Goal: Browse casually: Explore the website without a specific task or goal

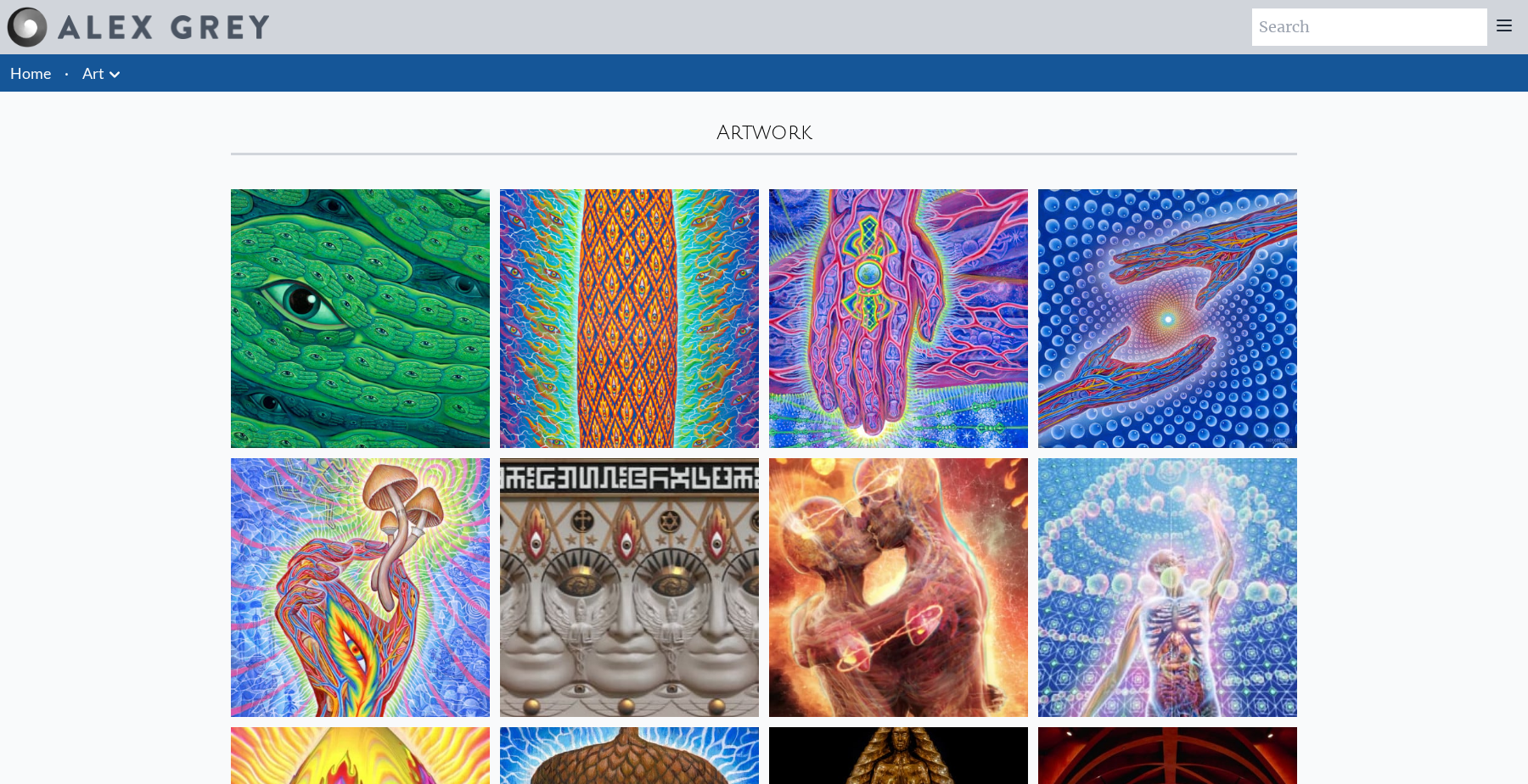
click at [306, 346] on img at bounding box center [360, 318] width 259 height 259
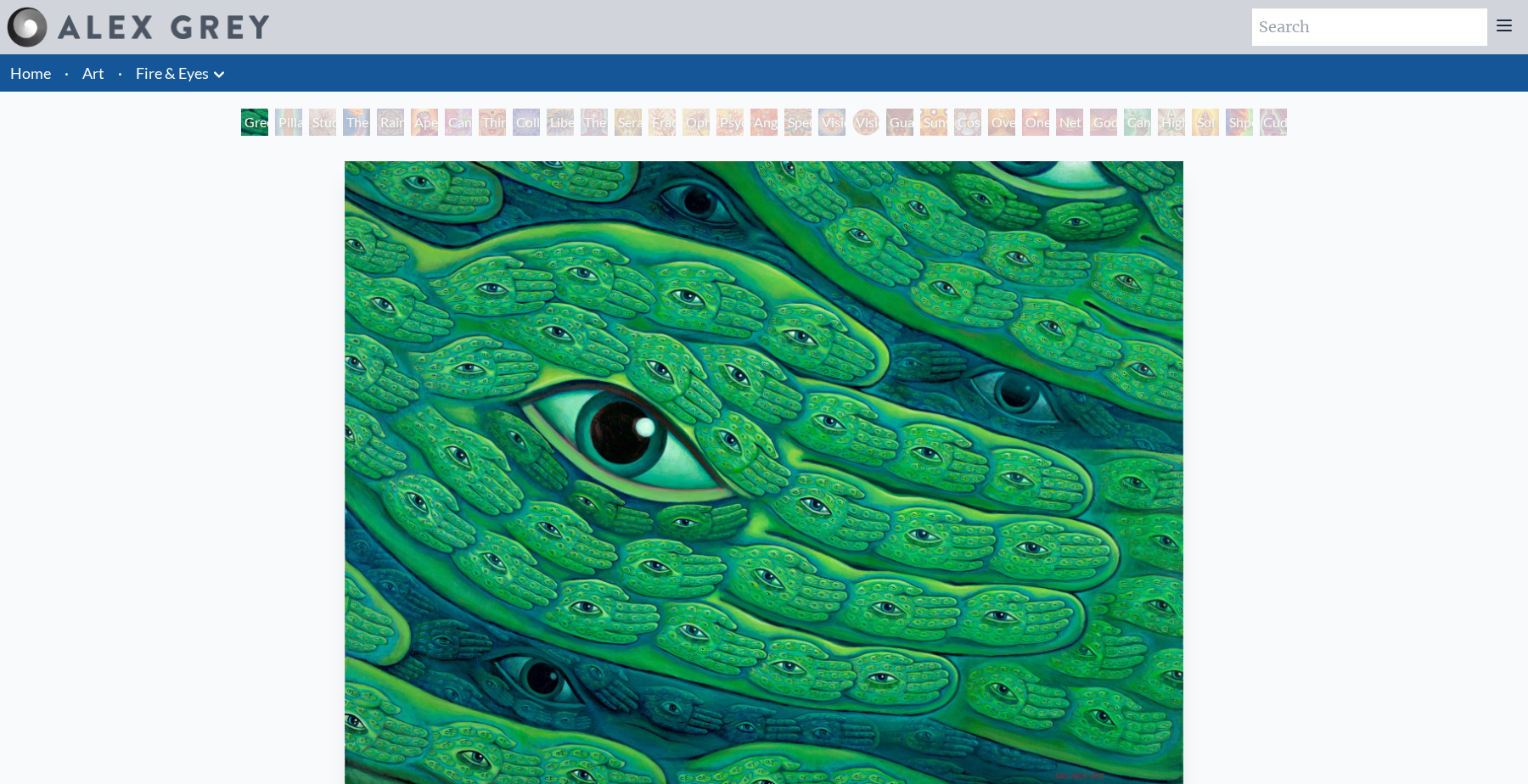
click at [275, 121] on div "Pillar of Awareness" at bounding box center [288, 122] width 27 height 27
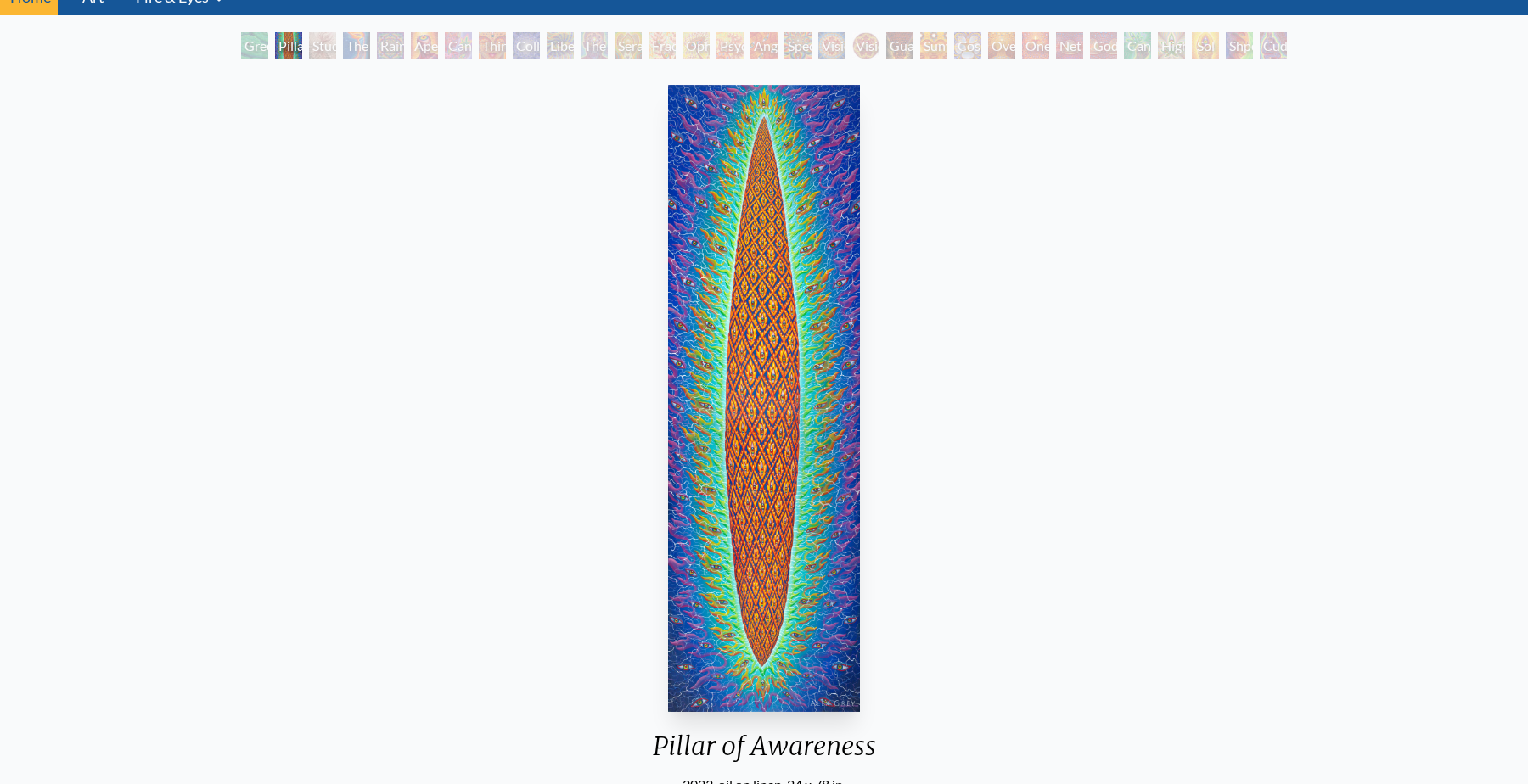
scroll to position [48, 0]
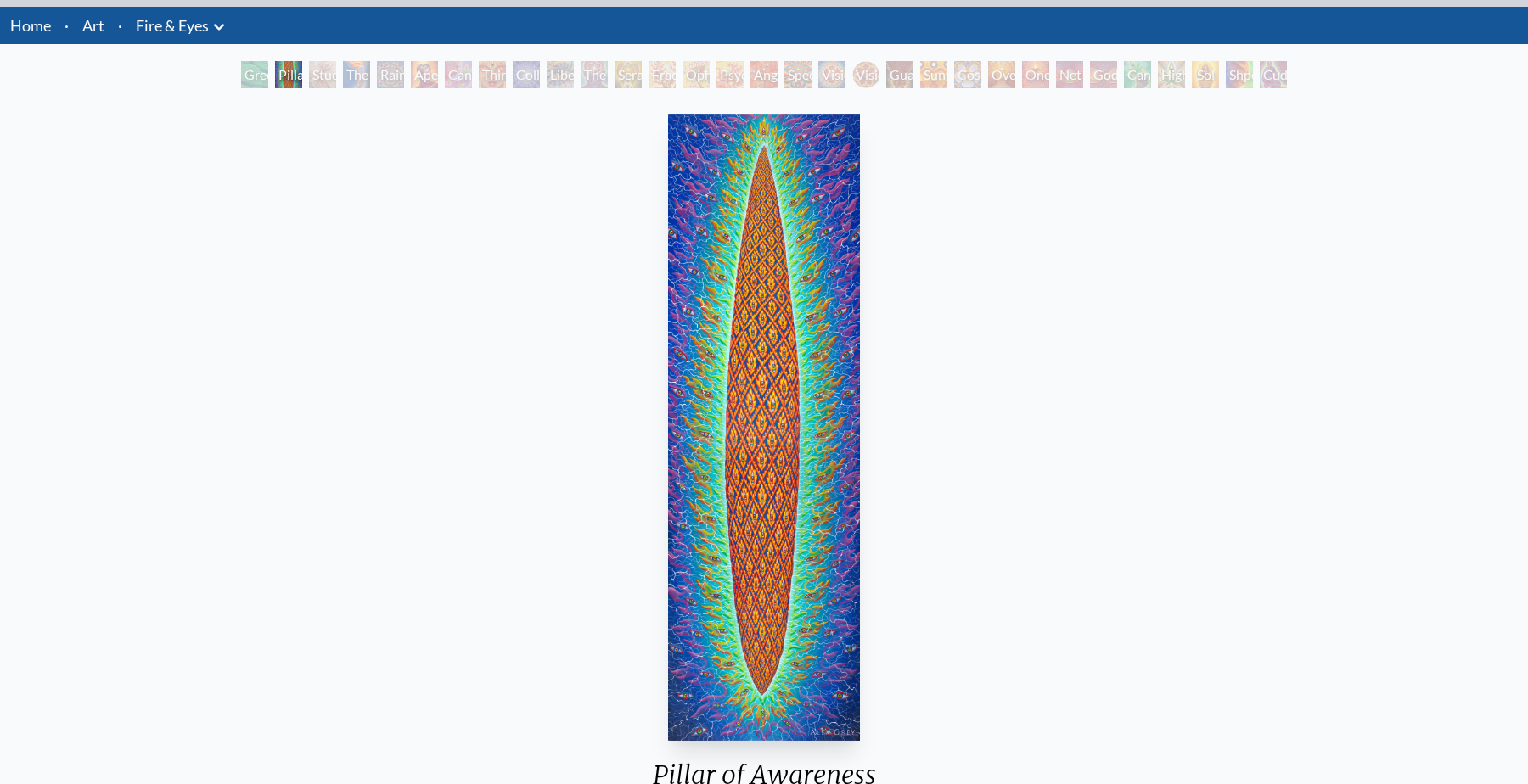
click at [316, 82] on div "Study for the Great Turn" at bounding box center [322, 74] width 27 height 27
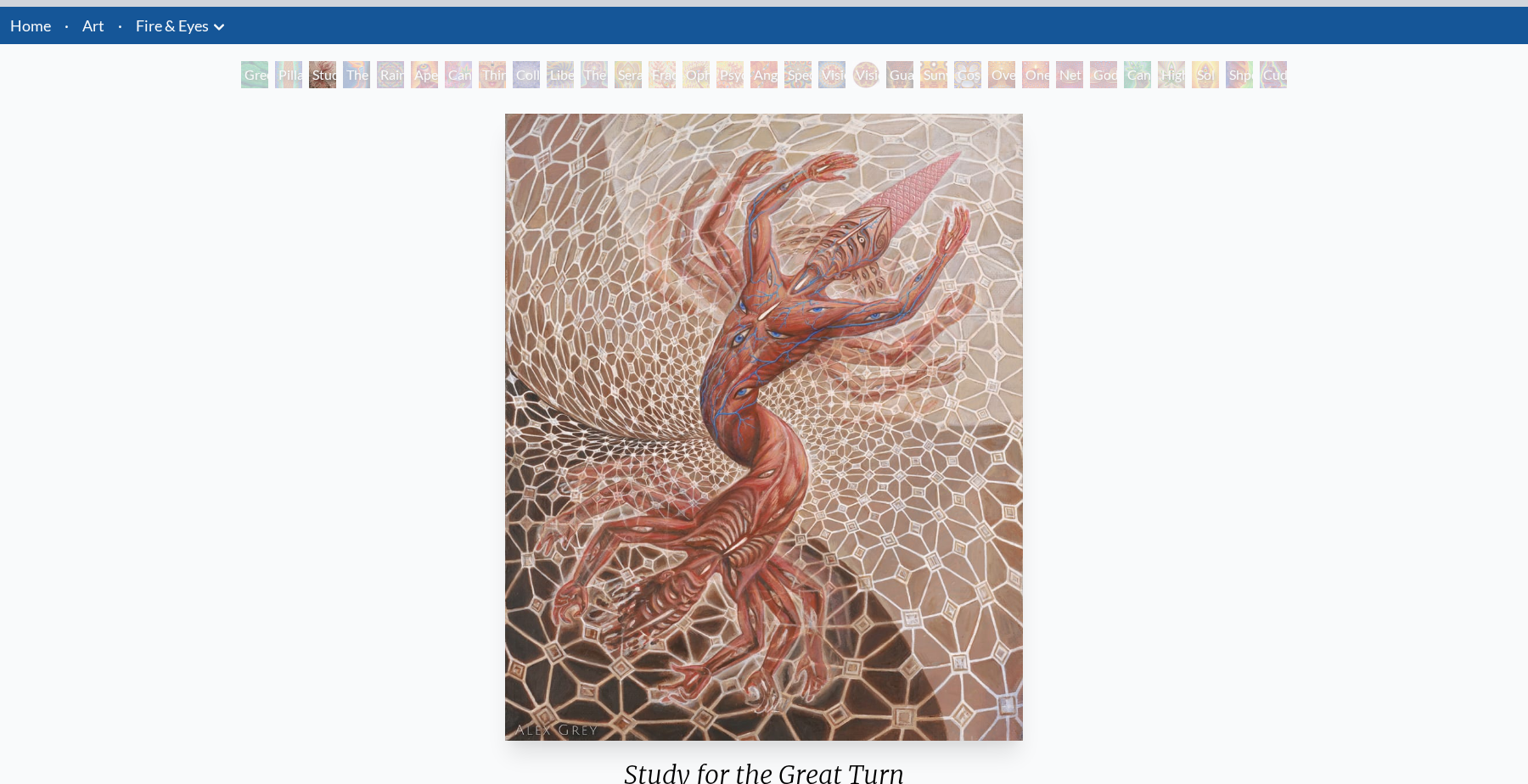
click at [352, 86] on div "The Torch" at bounding box center [356, 74] width 27 height 27
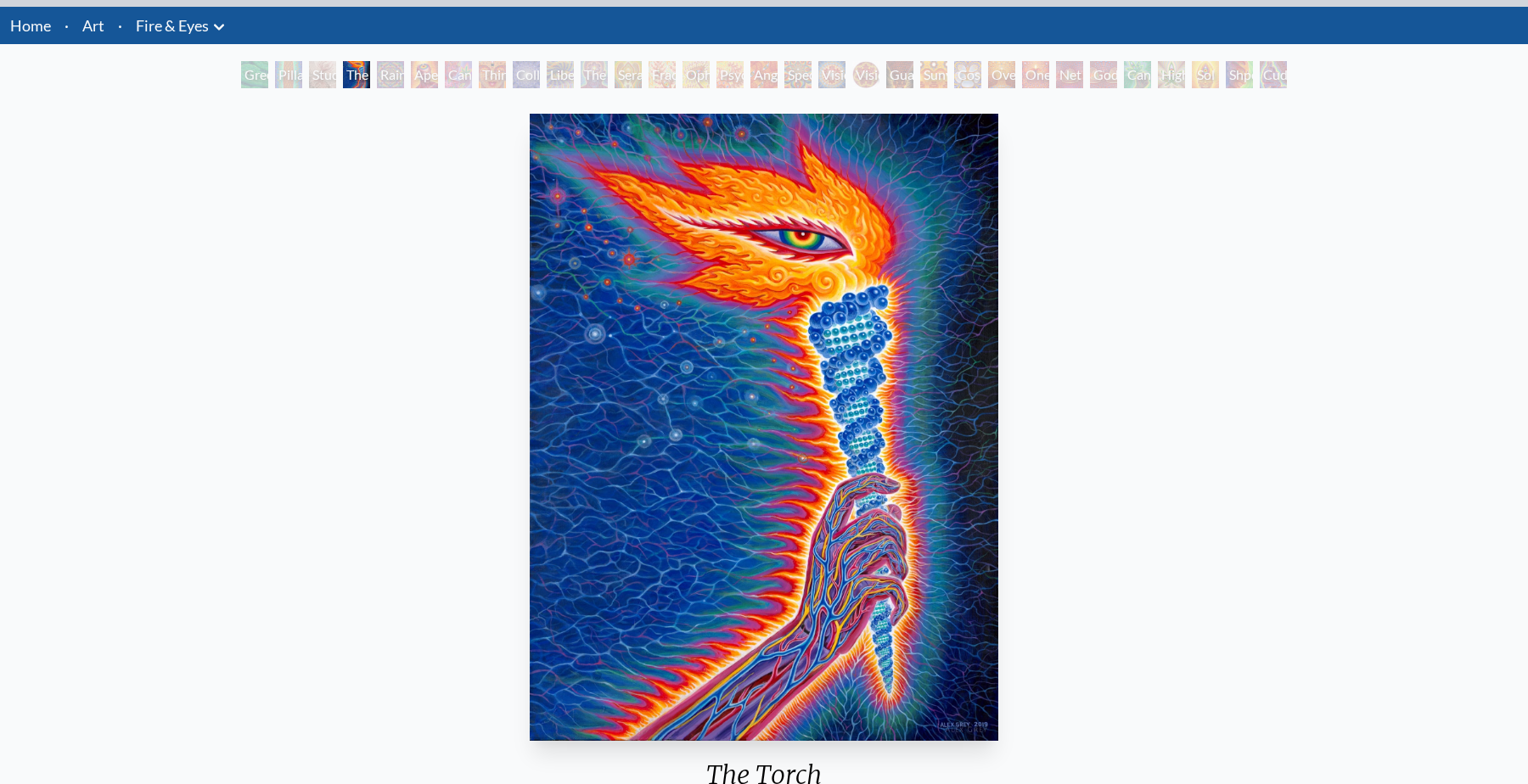
click at [379, 76] on div "Rainbow Eye Ripple" at bounding box center [390, 74] width 27 height 27
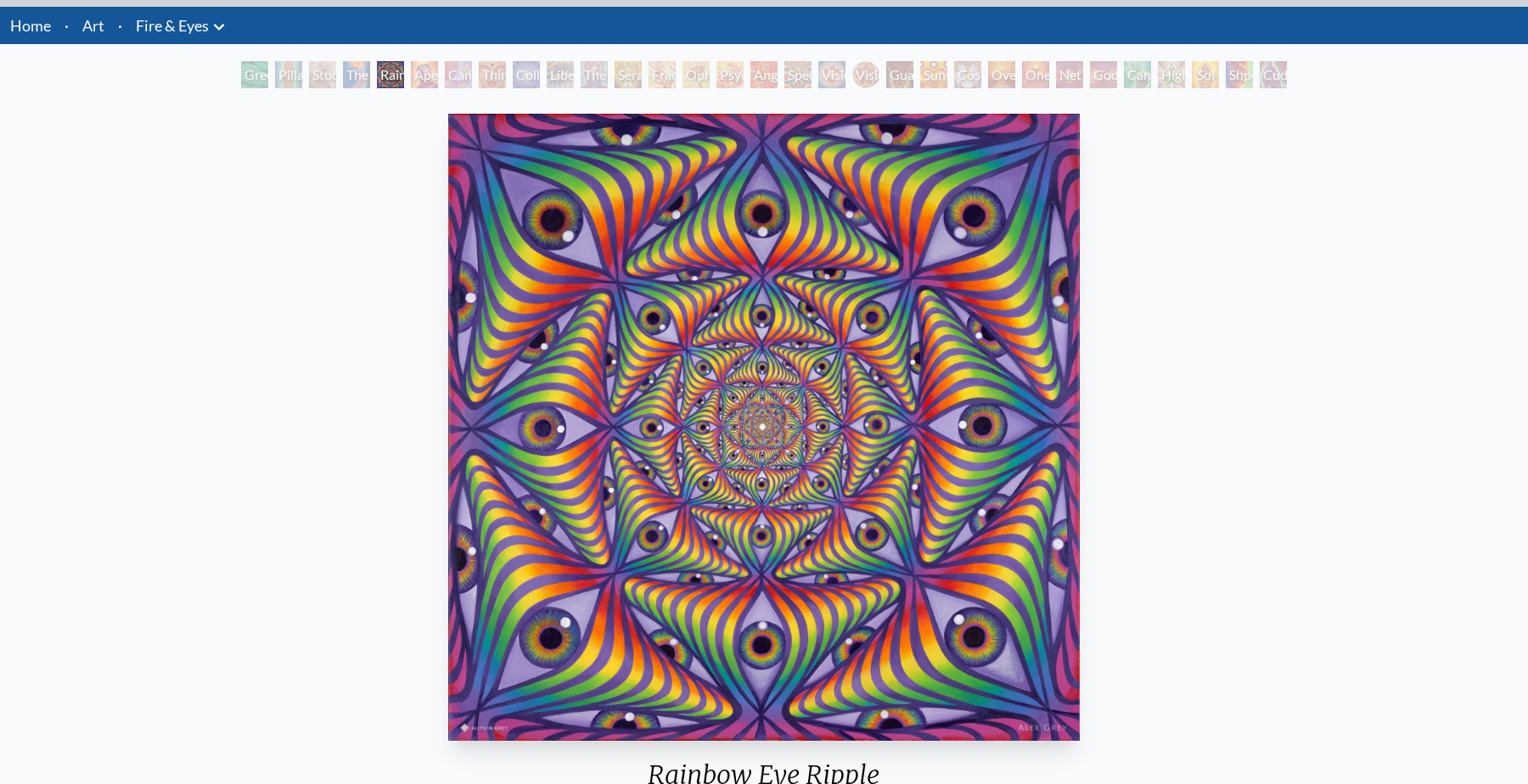
click at [411, 80] on div "Aperture" at bounding box center [424, 74] width 27 height 27
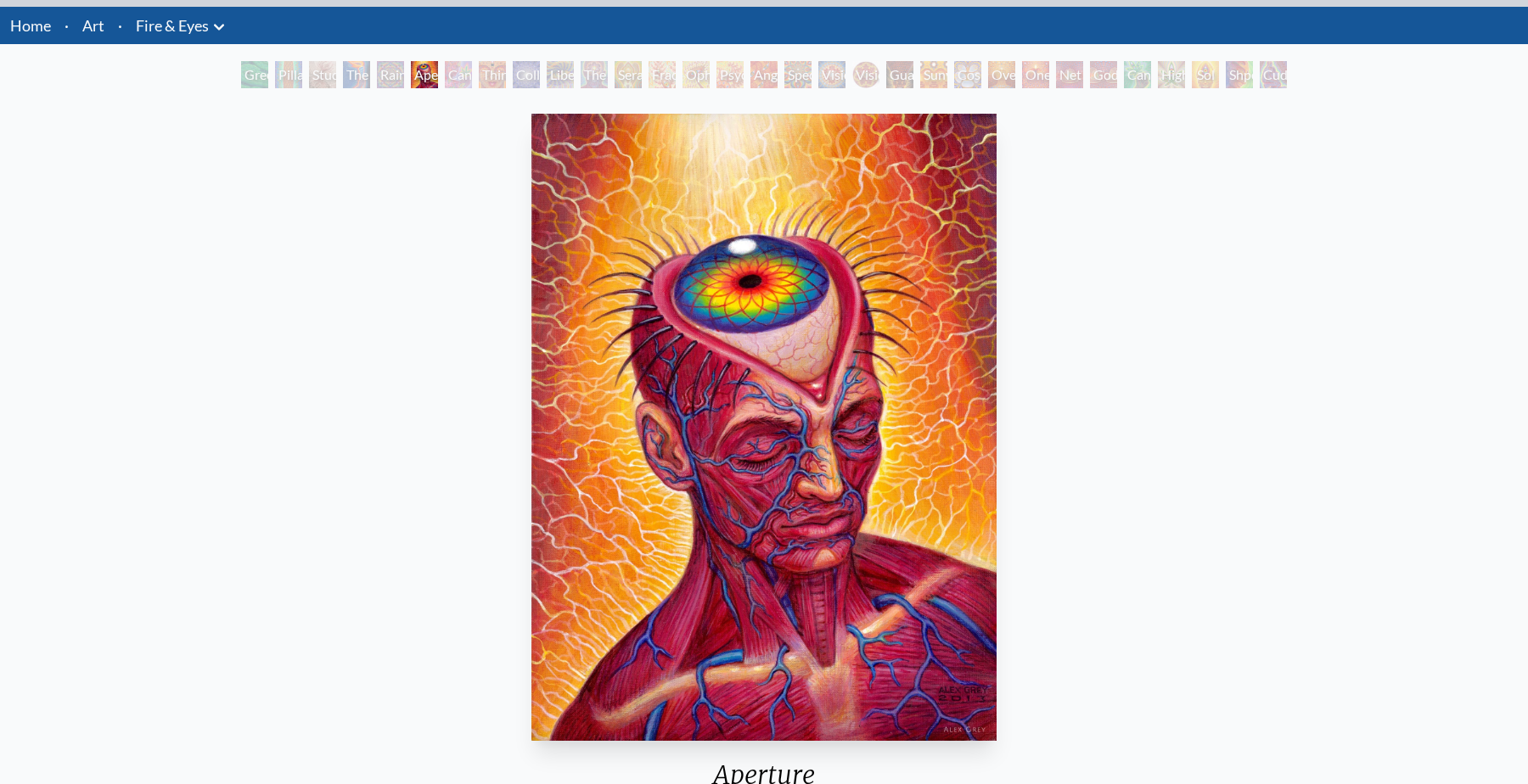
click at [282, 409] on div "Aperture 2013, acrylic on linen, 11 x 14 in. Visit the CoSM Shop" at bounding box center [764, 527] width 1501 height 839
click at [452, 79] on div "Cannabis Sutra" at bounding box center [458, 74] width 27 height 27
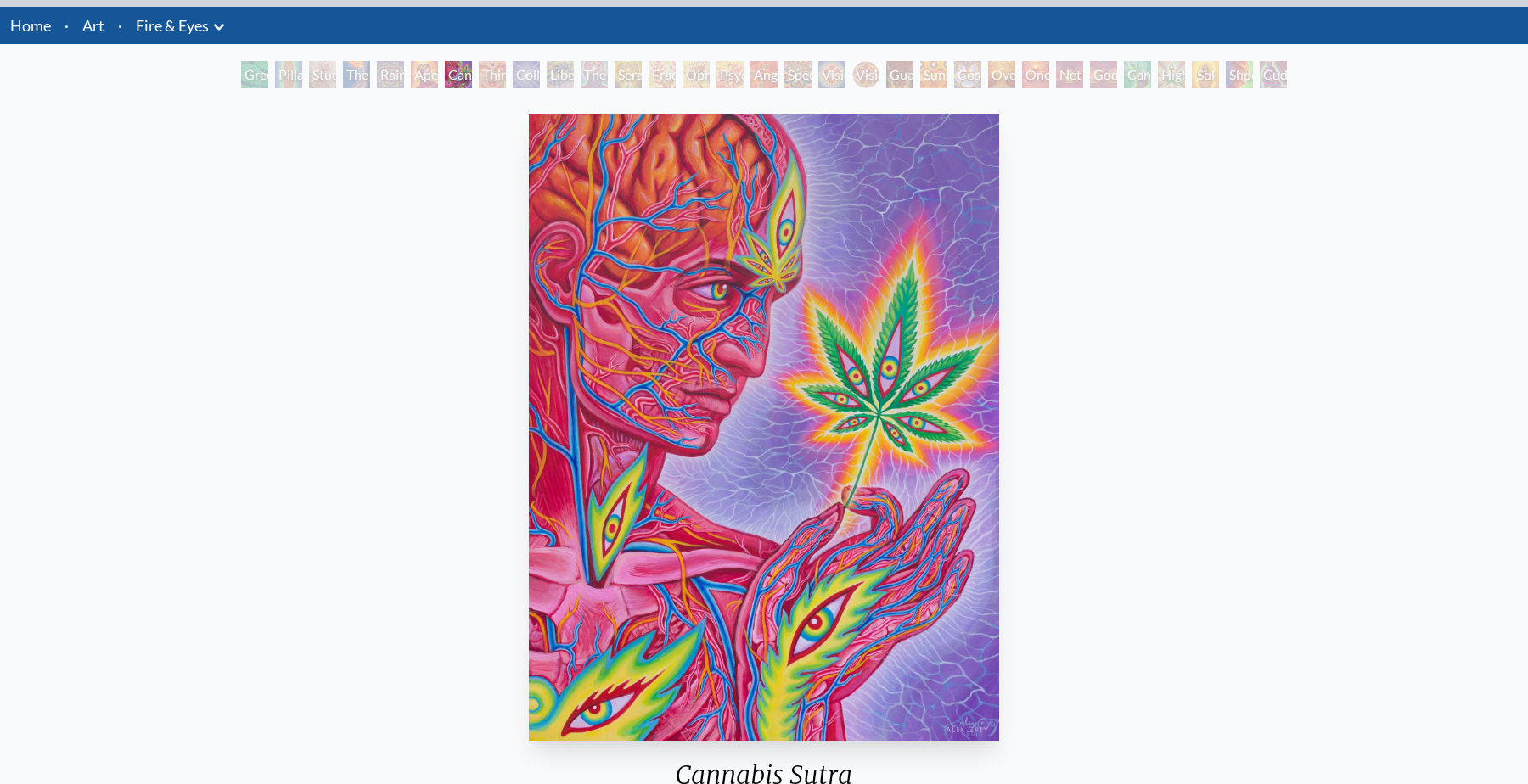
click at [516, 76] on div "Collective Vision" at bounding box center [526, 74] width 27 height 27
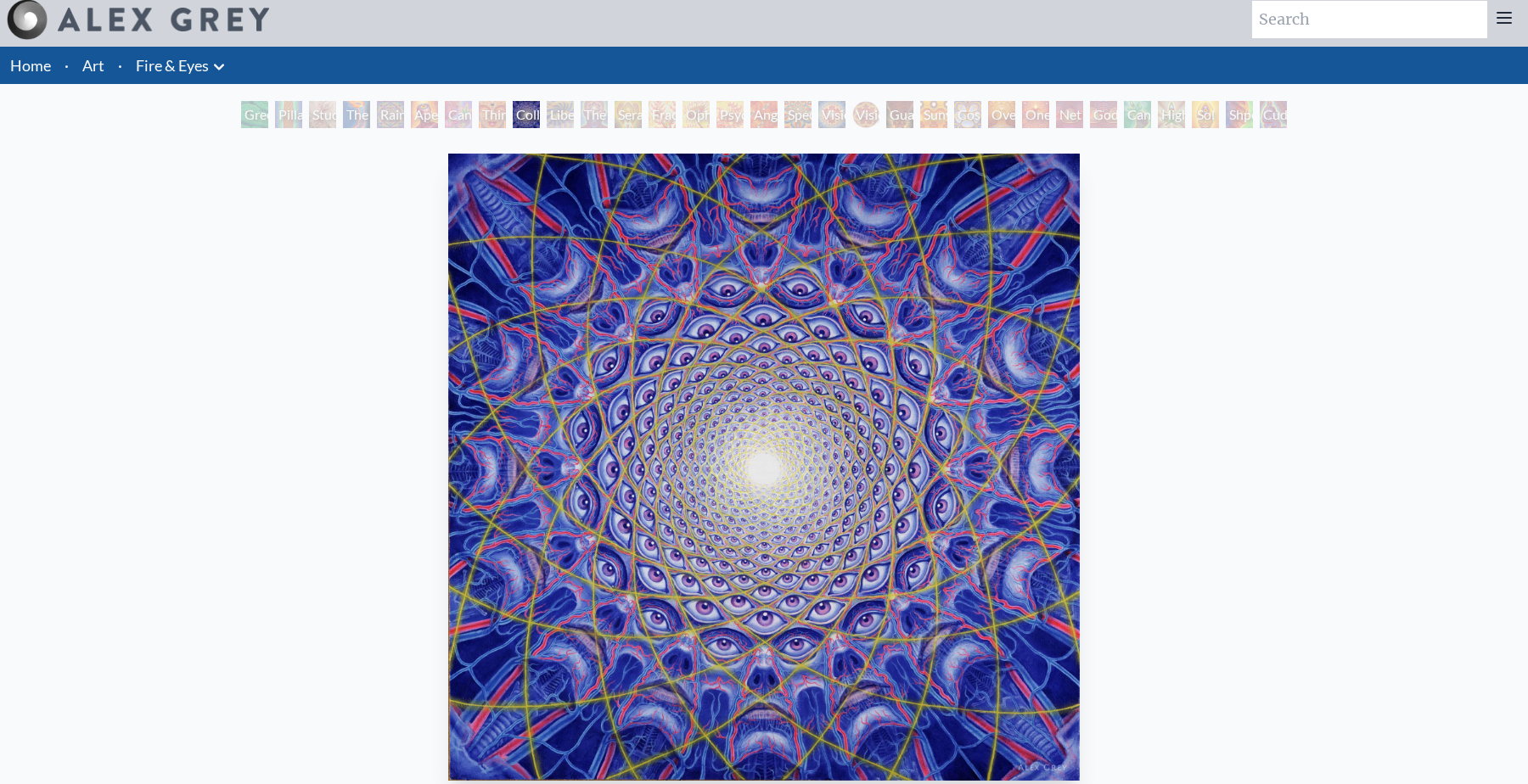
scroll to position [2, 0]
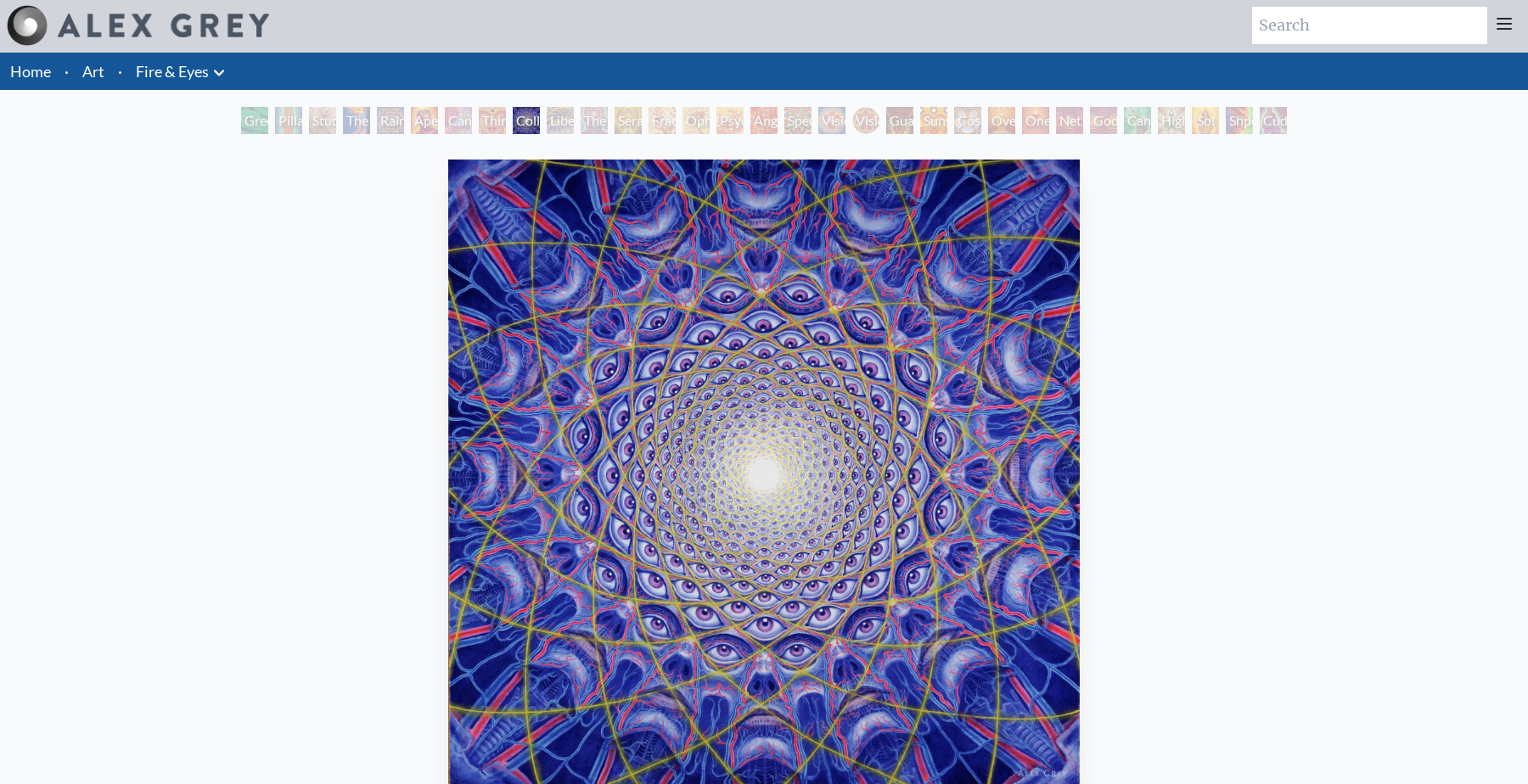
click at [559, 123] on div "Liberation Through Seeing" at bounding box center [560, 120] width 27 height 27
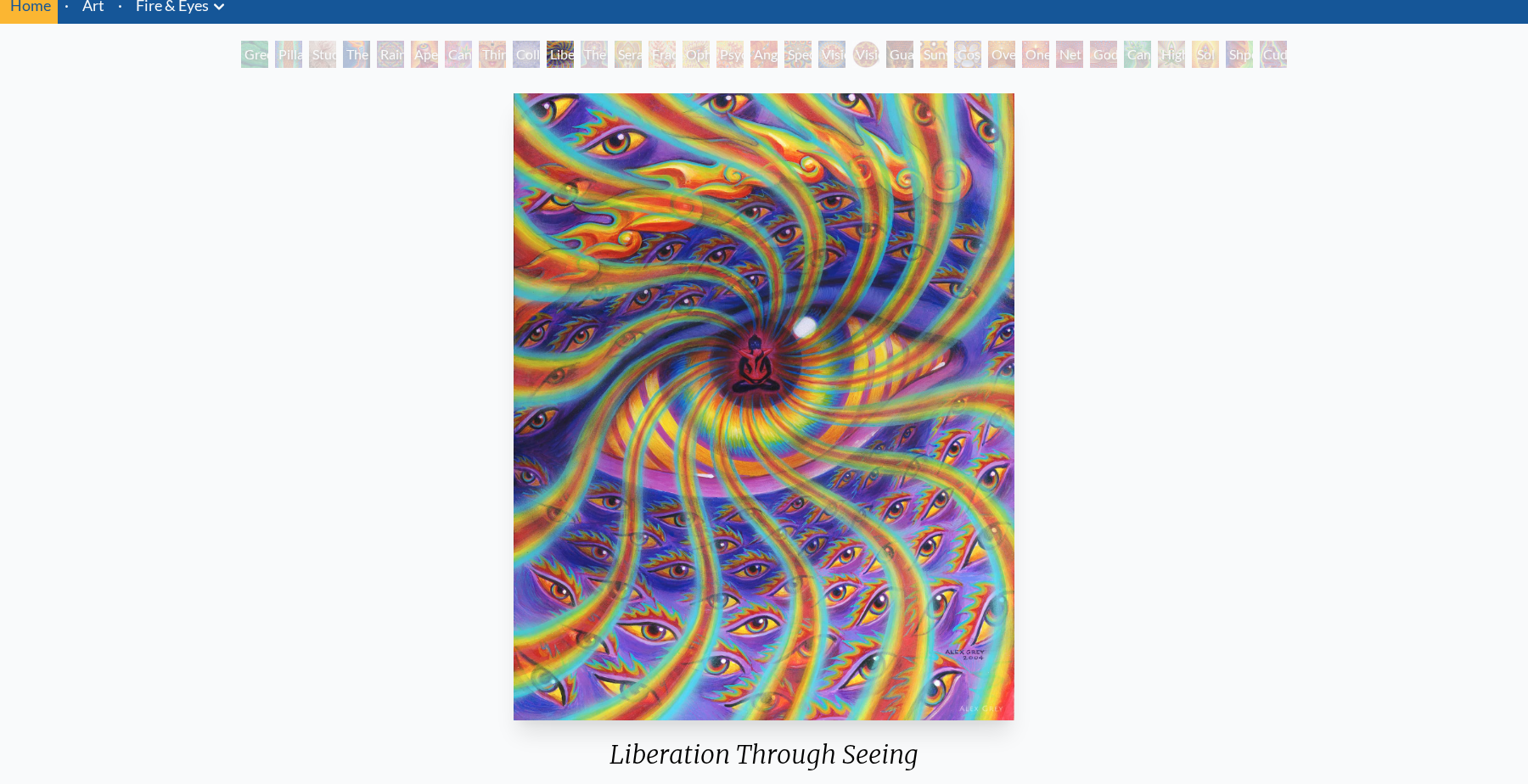
scroll to position [57, 0]
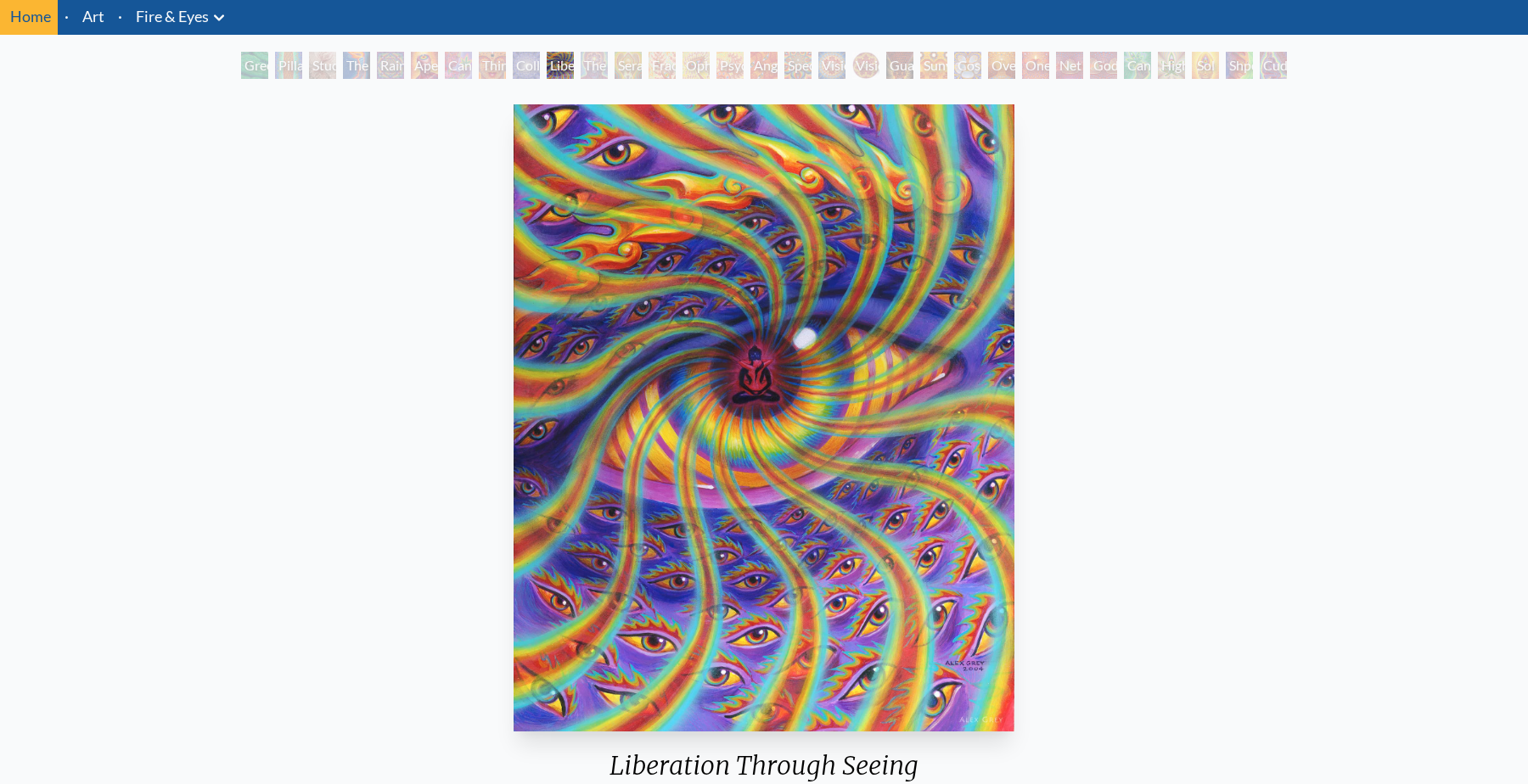
click at [580, 66] on div "The Seer" at bounding box center [593, 65] width 27 height 27
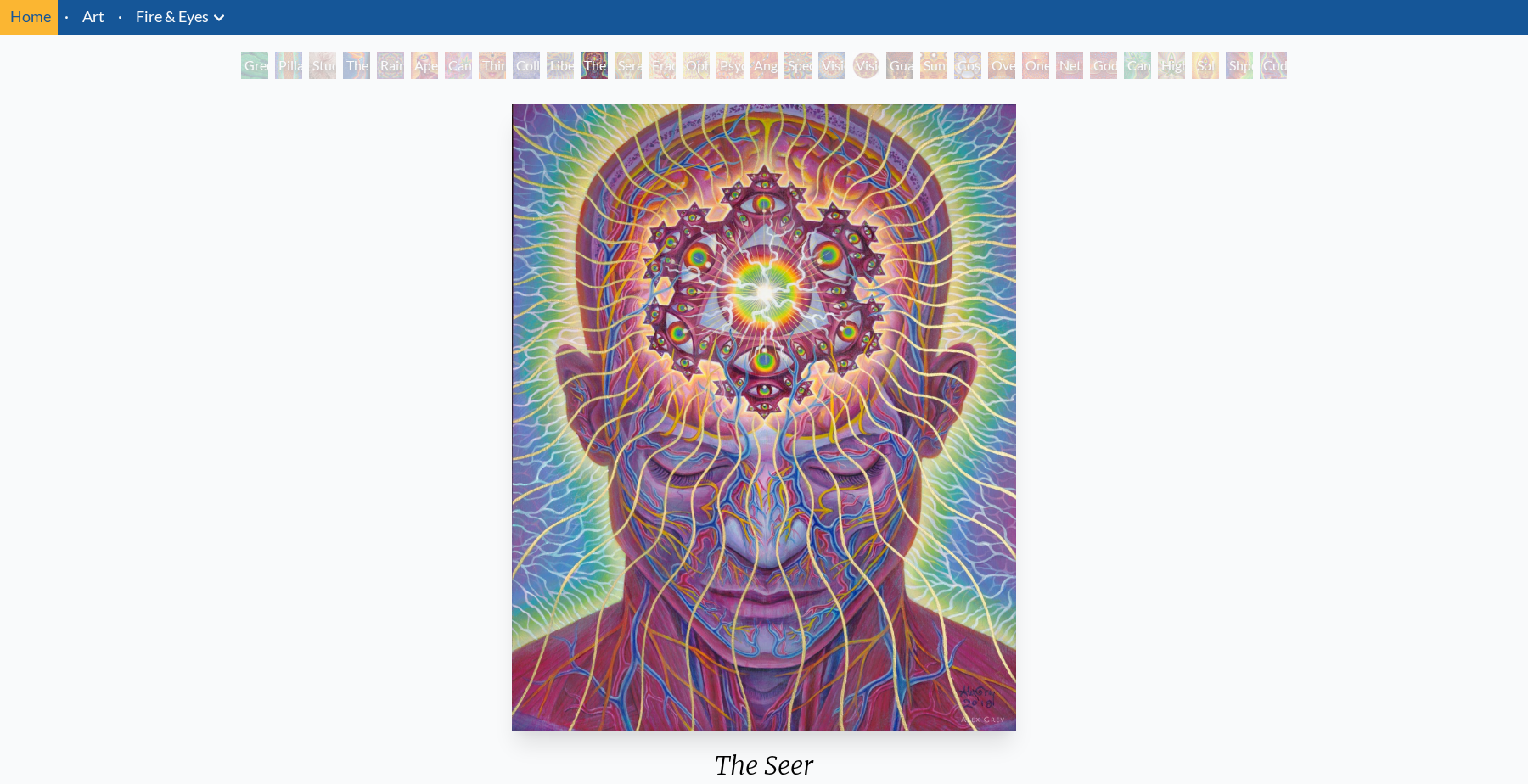
click at [615, 67] on div "Seraphic Transport Docking on the Third Eye" at bounding box center [627, 65] width 27 height 27
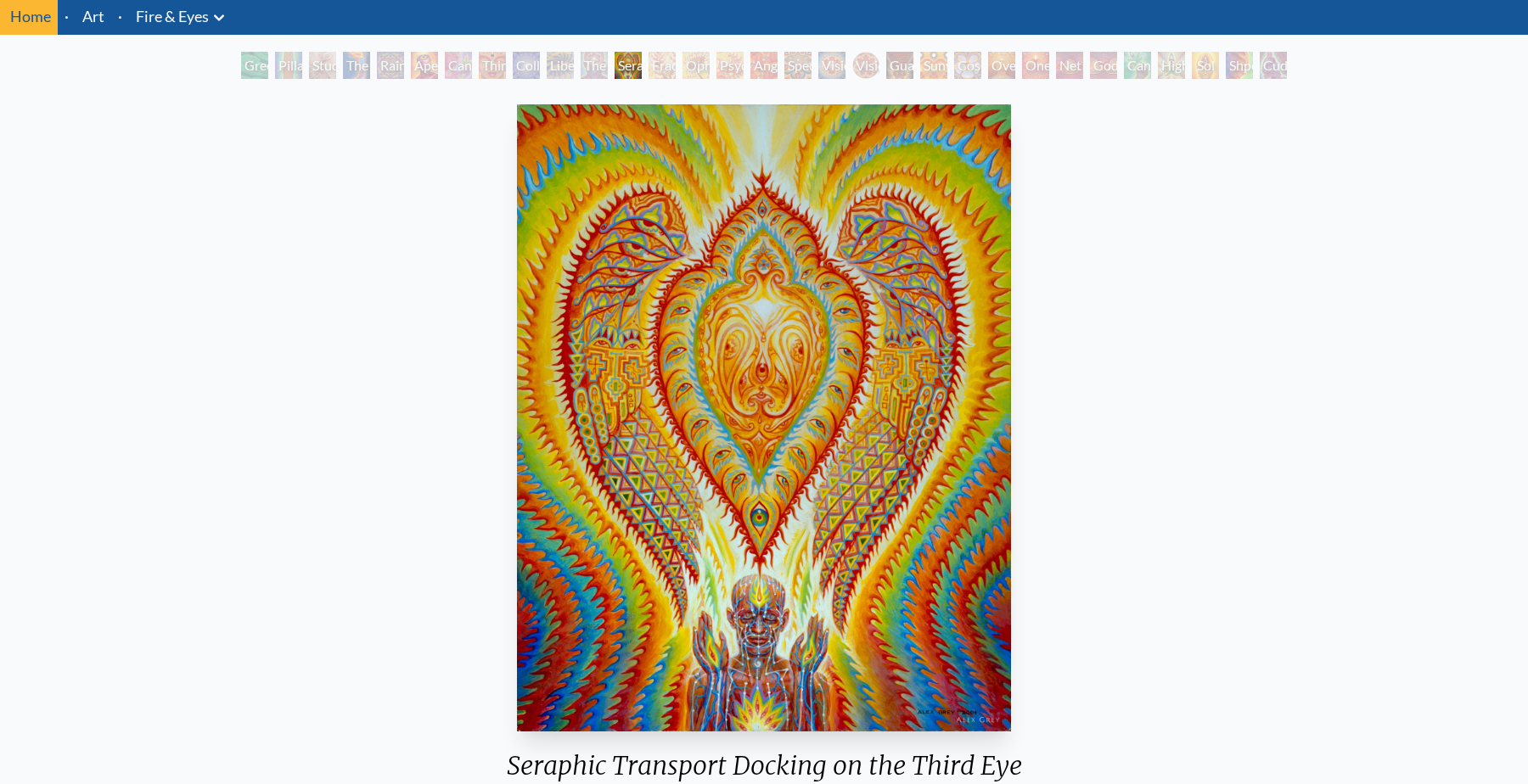
click at [719, 65] on div "Psychomicrograph of a Fractal Paisley Cherub Feather Tip" at bounding box center [730, 65] width 27 height 27
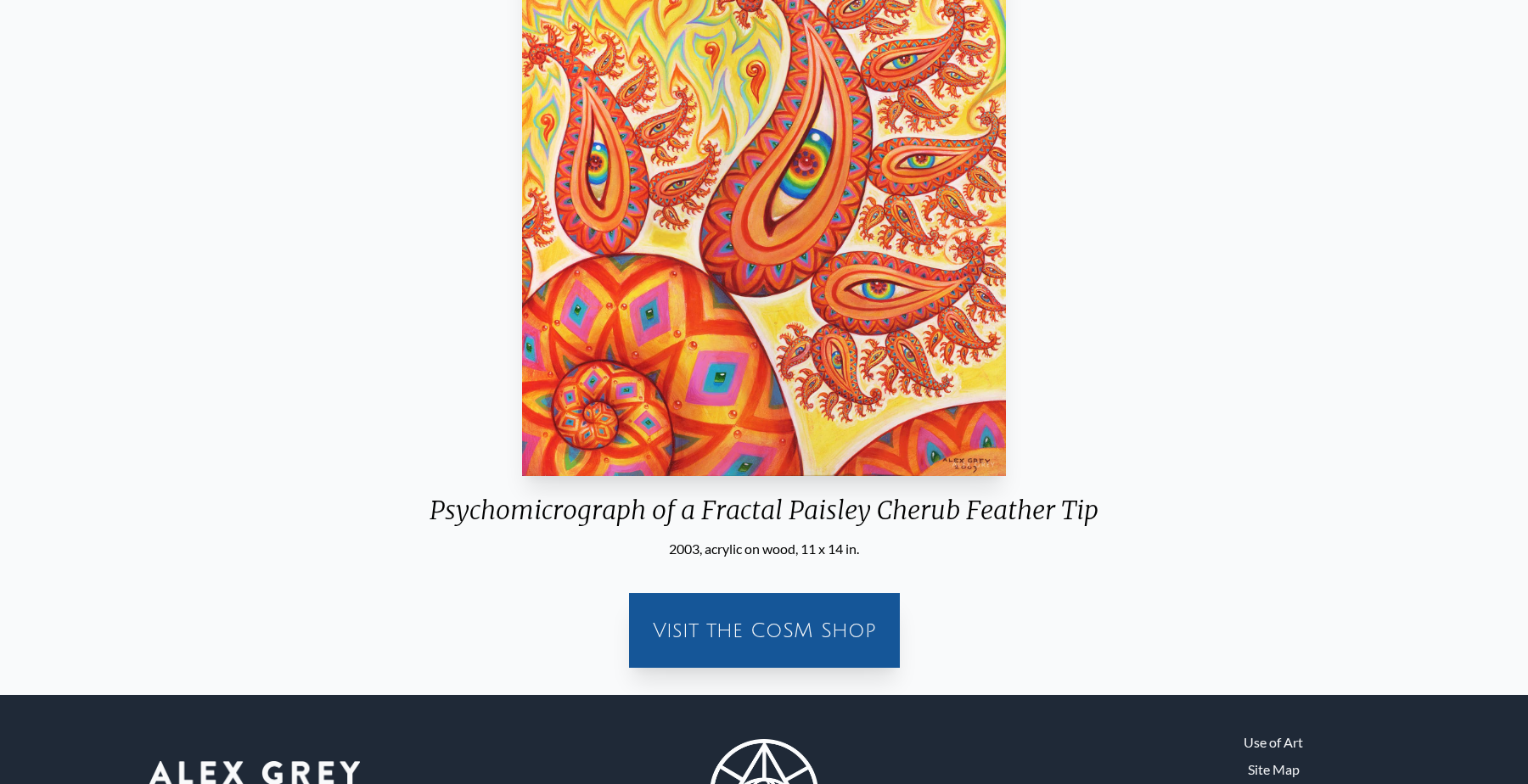
scroll to position [421, 0]
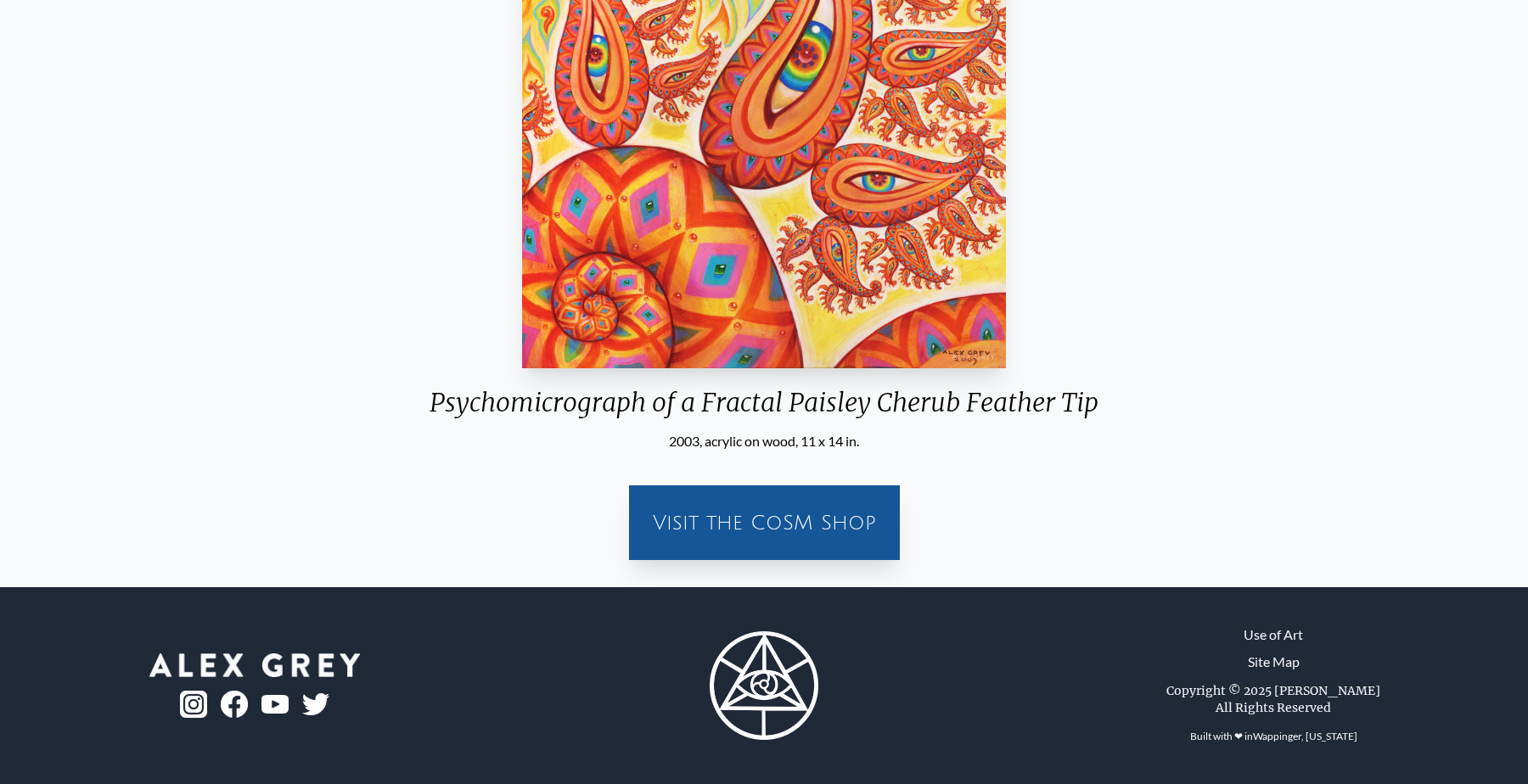
click at [759, 516] on div "Visit the CoSM Shop" at bounding box center [764, 522] width 250 height 54
click at [754, 546] on div "Visit the CoSM Shop" at bounding box center [764, 522] width 250 height 54
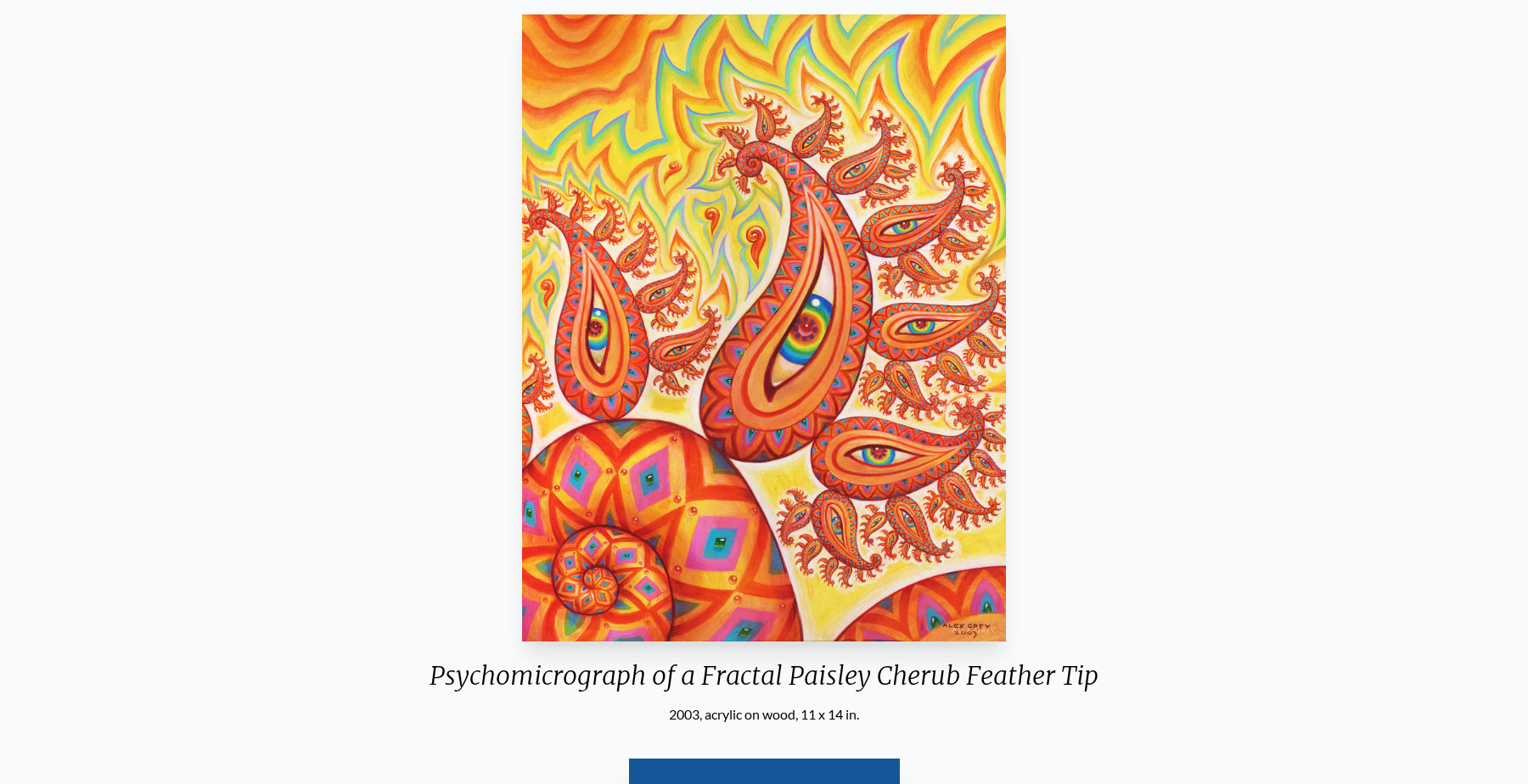
scroll to position [0, 0]
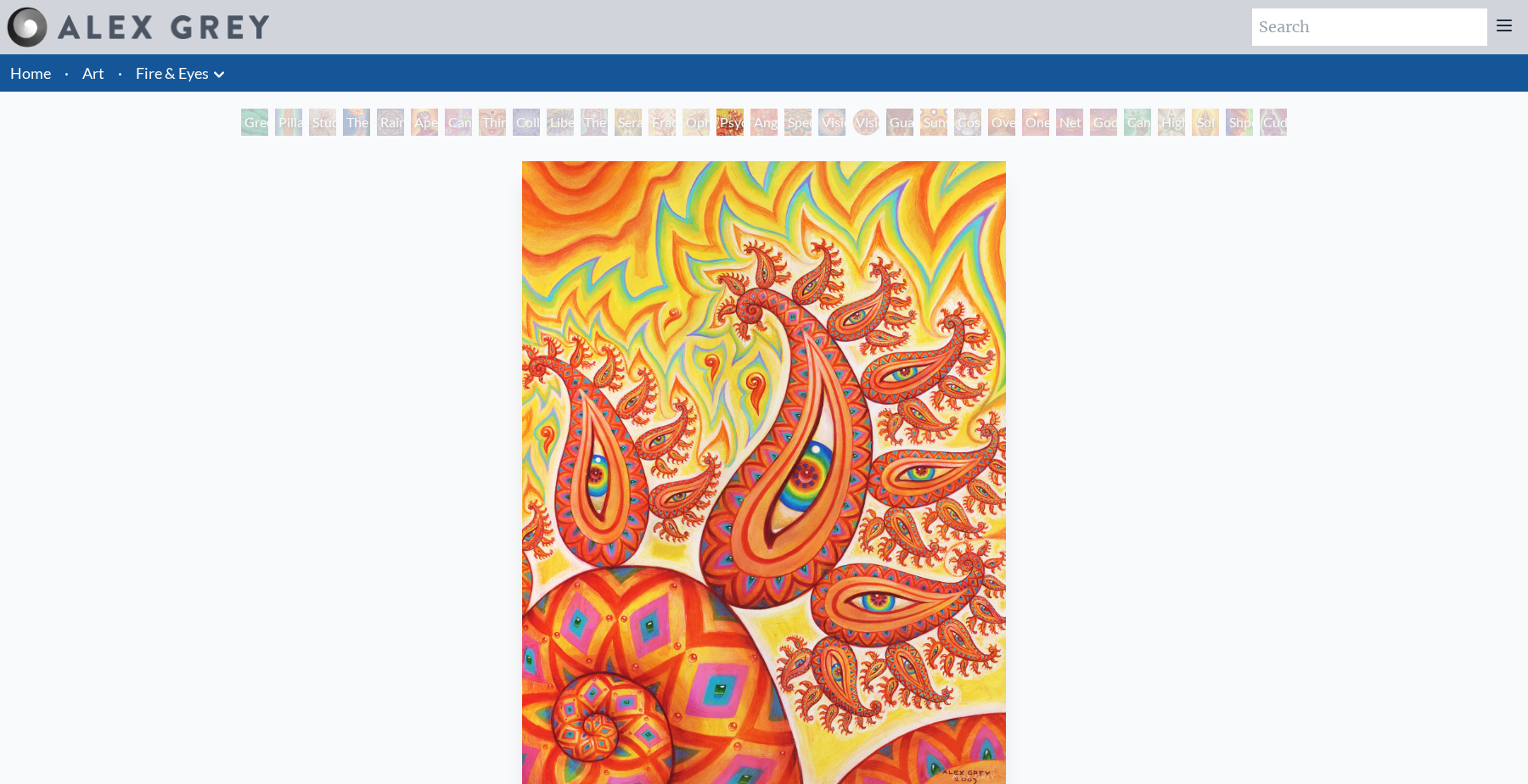
click at [1287, 116] on div "Cuddle" at bounding box center [1273, 122] width 27 height 27
